Goal: Task Accomplishment & Management: Manage account settings

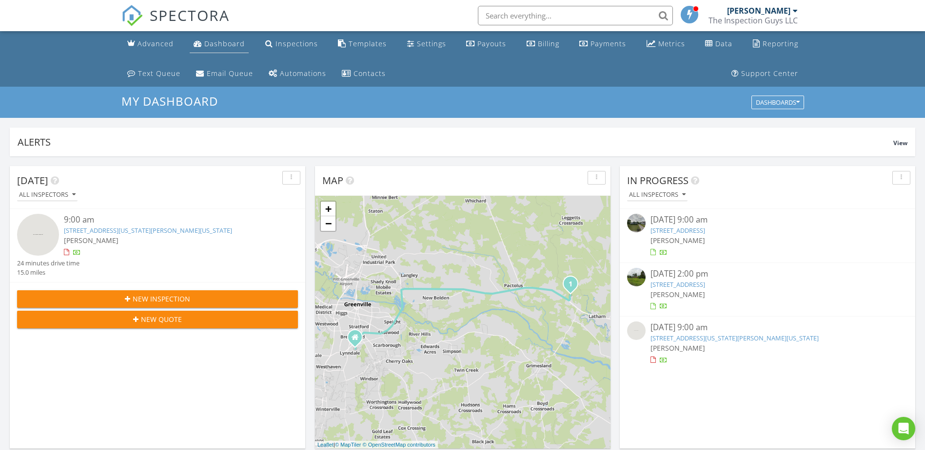
click at [224, 39] on link "Dashboard" at bounding box center [219, 44] width 59 height 18
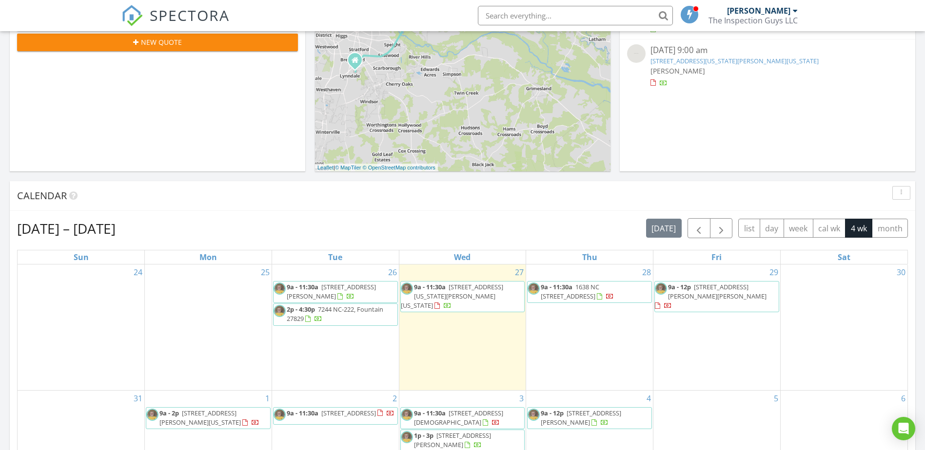
scroll to position [390, 0]
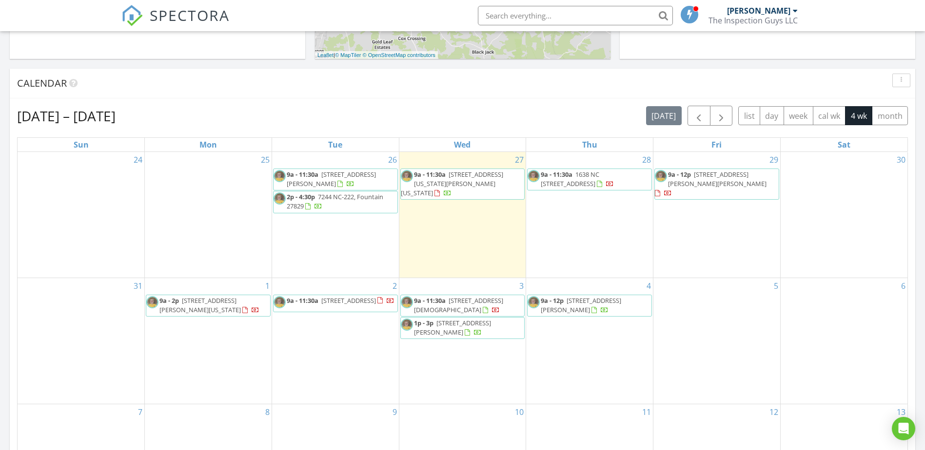
click at [585, 302] on span "[STREET_ADDRESS][PERSON_NAME]" at bounding box center [581, 305] width 80 height 18
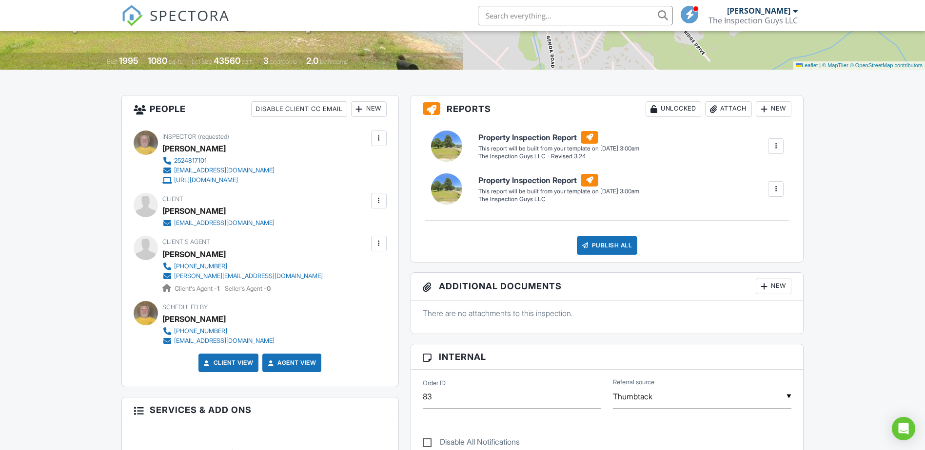
scroll to position [195, 0]
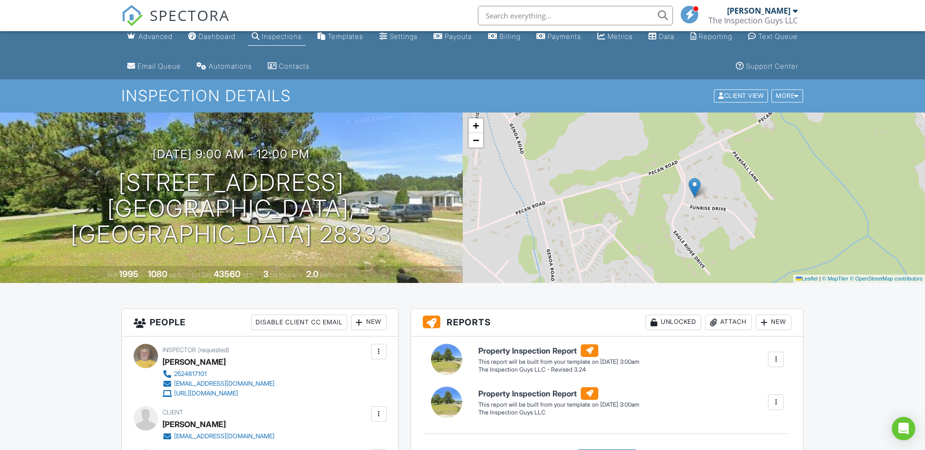
scroll to position [0, 0]
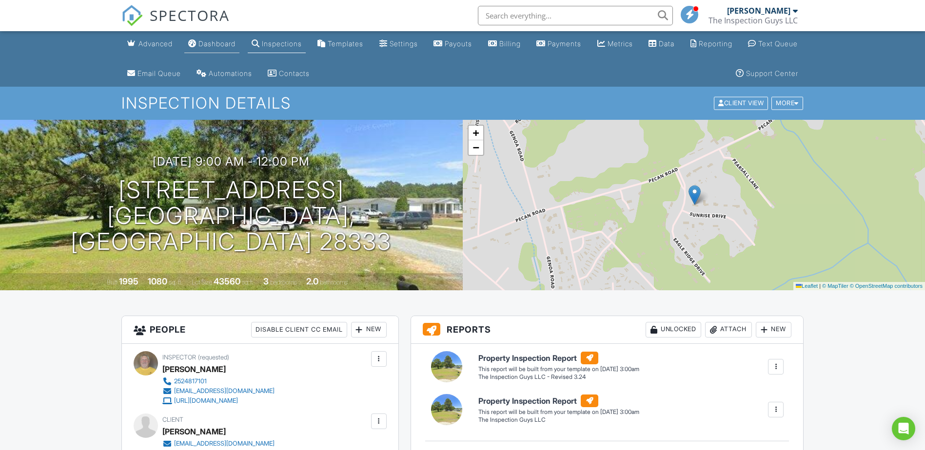
click at [227, 41] on div "Dashboard" at bounding box center [216, 43] width 37 height 8
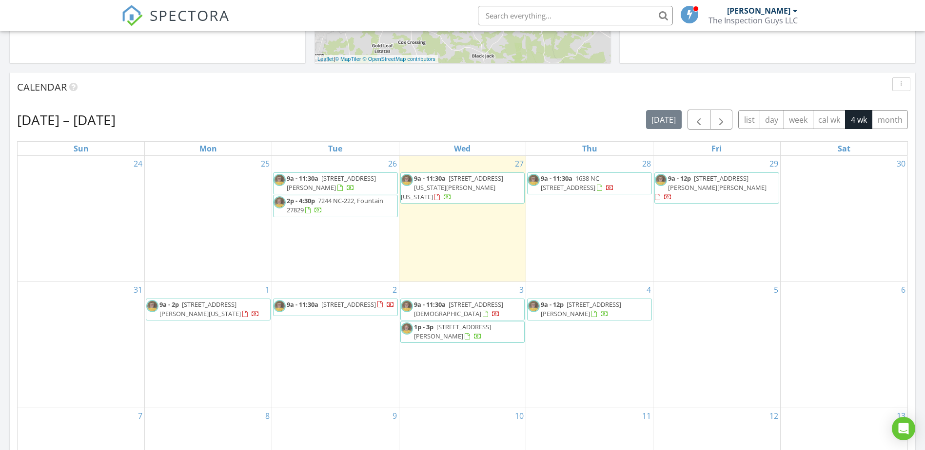
scroll to position [390, 0]
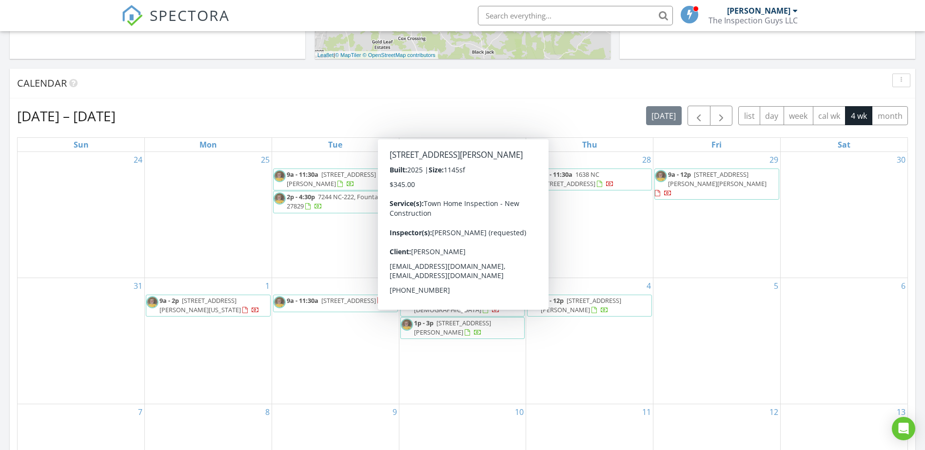
click at [457, 323] on span "[STREET_ADDRESS][PERSON_NAME]" at bounding box center [452, 328] width 77 height 18
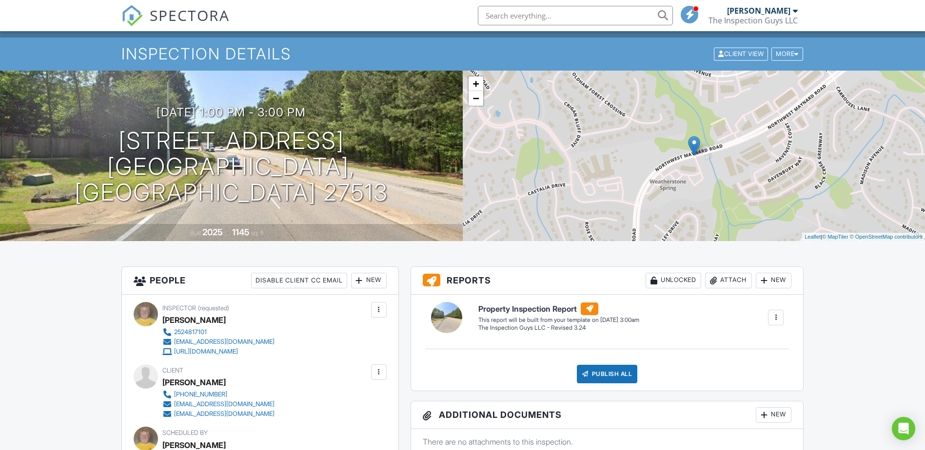
scroll to position [49, 0]
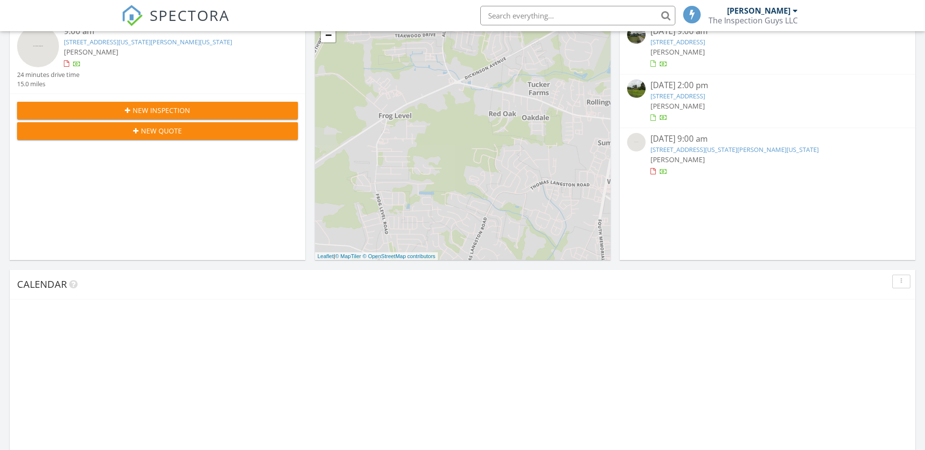
scroll to position [902, 940]
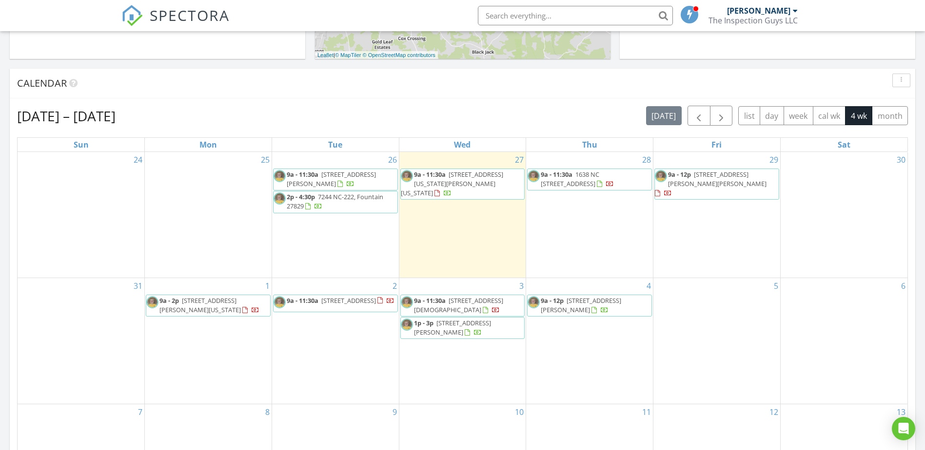
click at [321, 305] on span "2109 Dartford Dr A, Greenville 27834" at bounding box center [348, 300] width 55 height 9
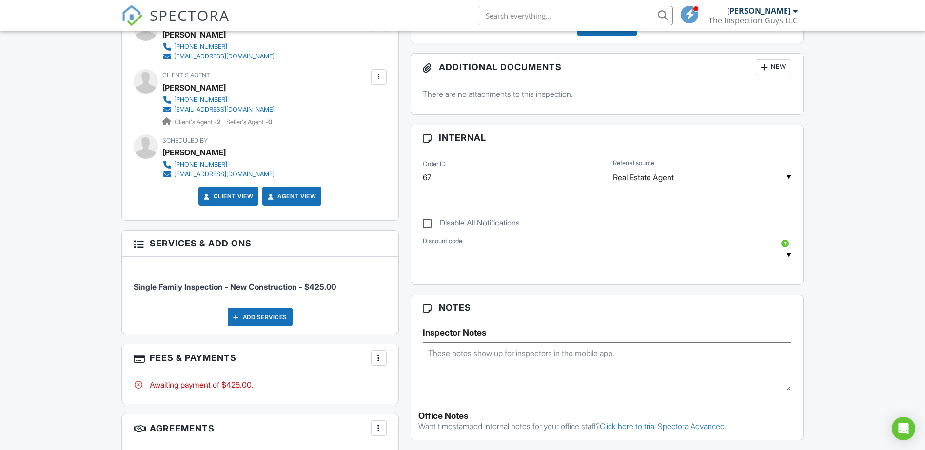
scroll to position [390, 0]
